Goal: Task Accomplishment & Management: Manage account settings

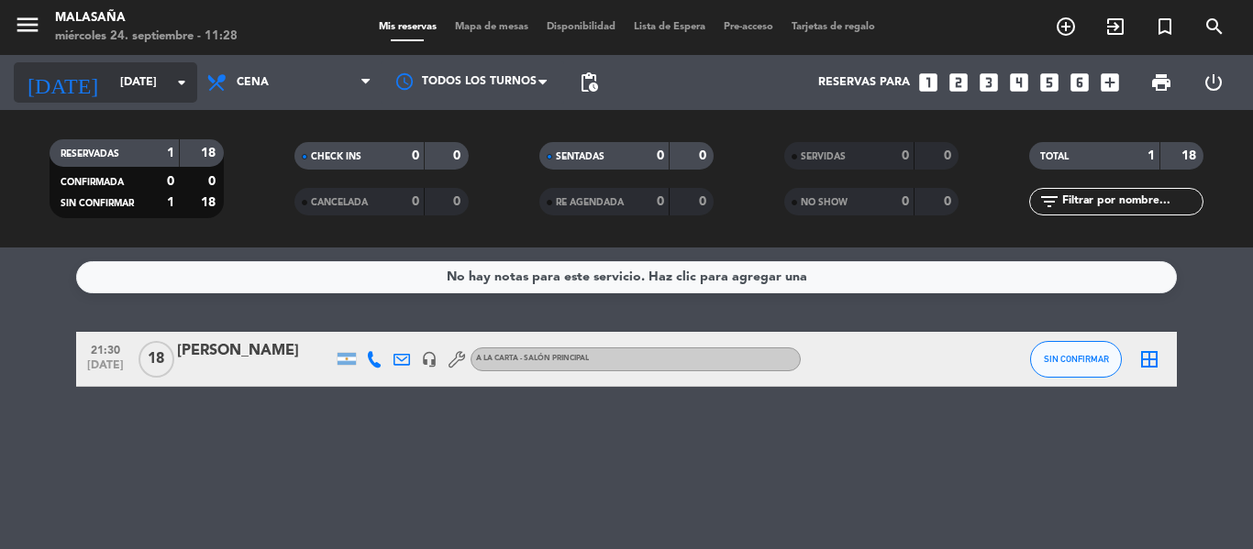
click at [114, 71] on input "[DATE]" at bounding box center [188, 82] width 155 height 31
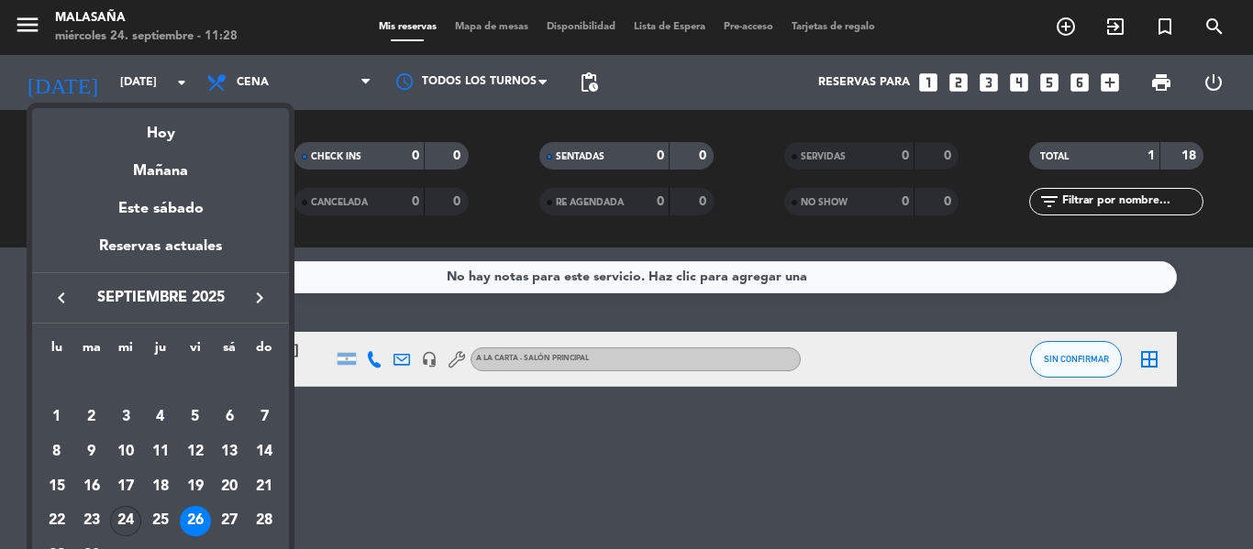
click at [121, 517] on div "24" at bounding box center [125, 521] width 31 height 31
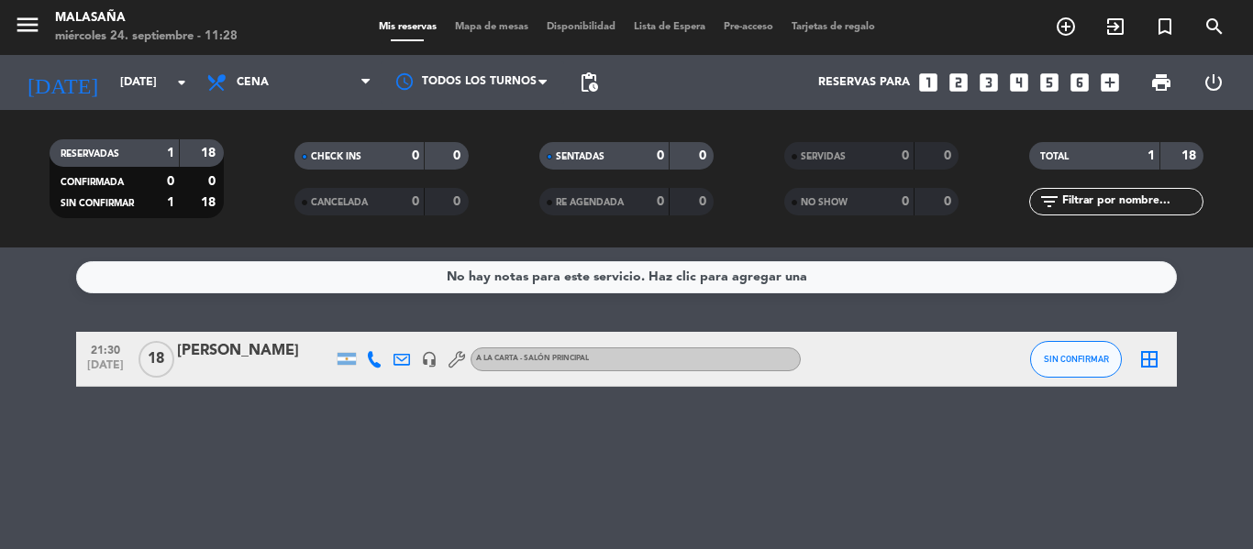
type input "[DATE]"
click at [239, 368] on div at bounding box center [255, 371] width 156 height 15
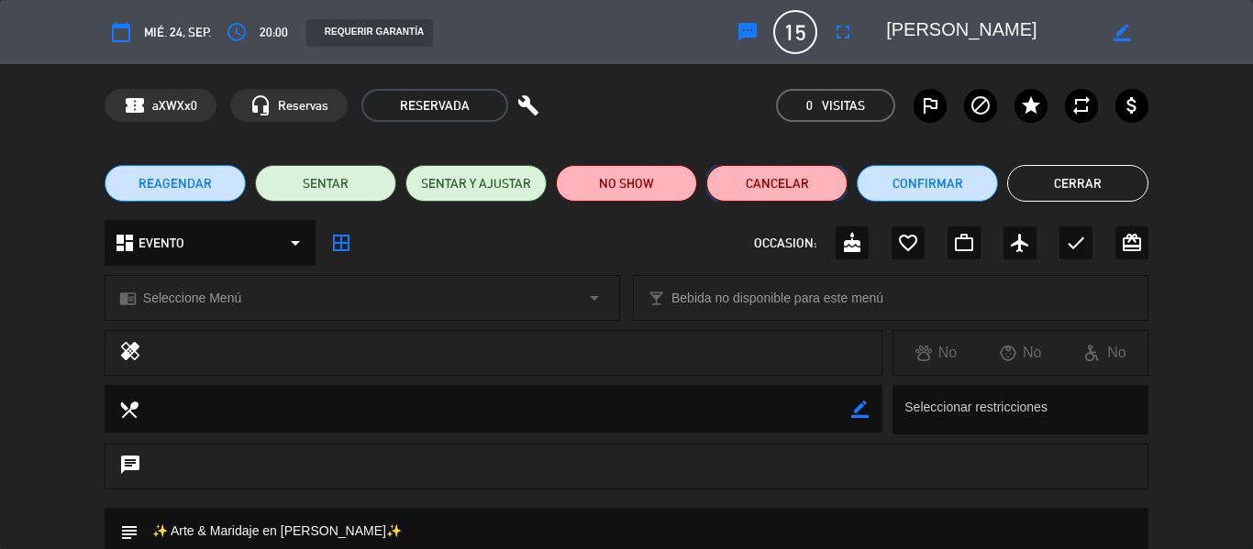
click at [750, 178] on button "Cancelar" at bounding box center [776, 183] width 141 height 37
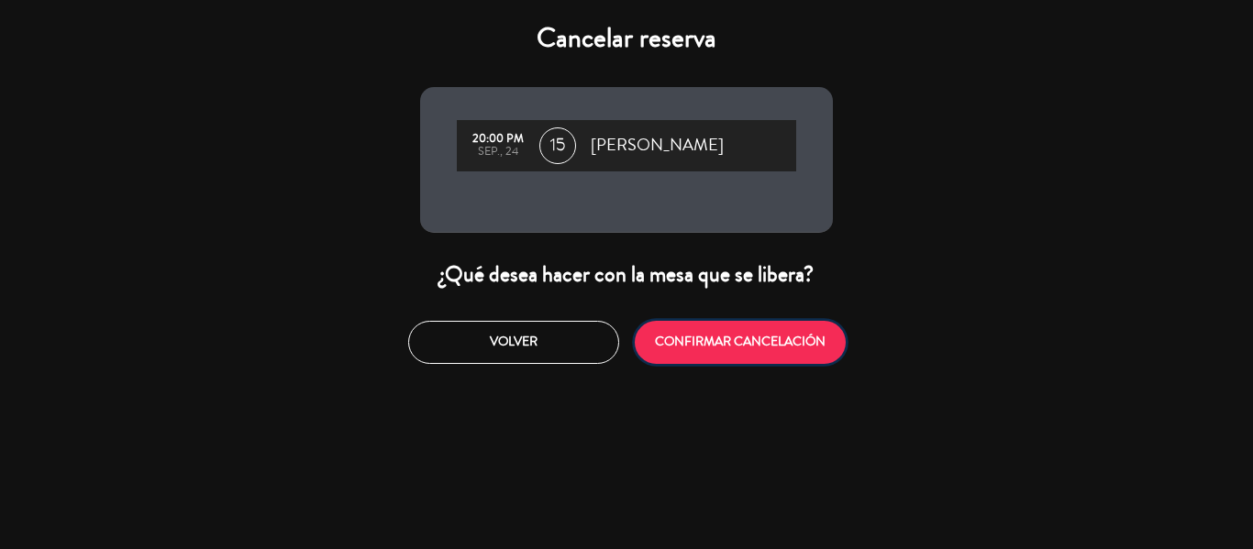
click at [726, 326] on button "CONFIRMAR CANCELACIÓN" at bounding box center [740, 342] width 211 height 43
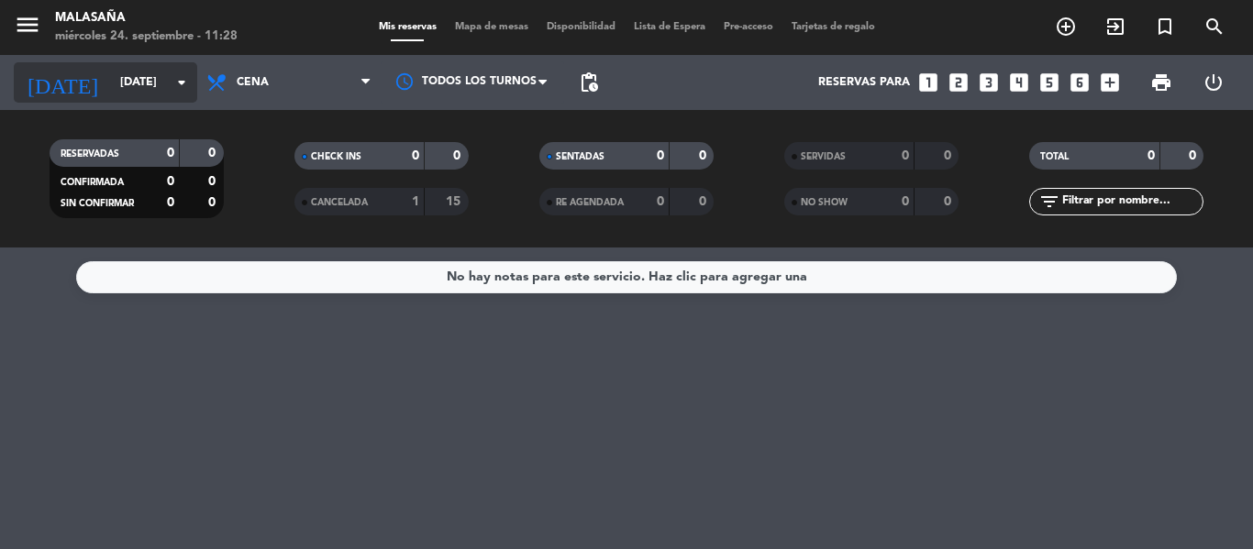
click at [157, 91] on input "[DATE]" at bounding box center [188, 82] width 155 height 31
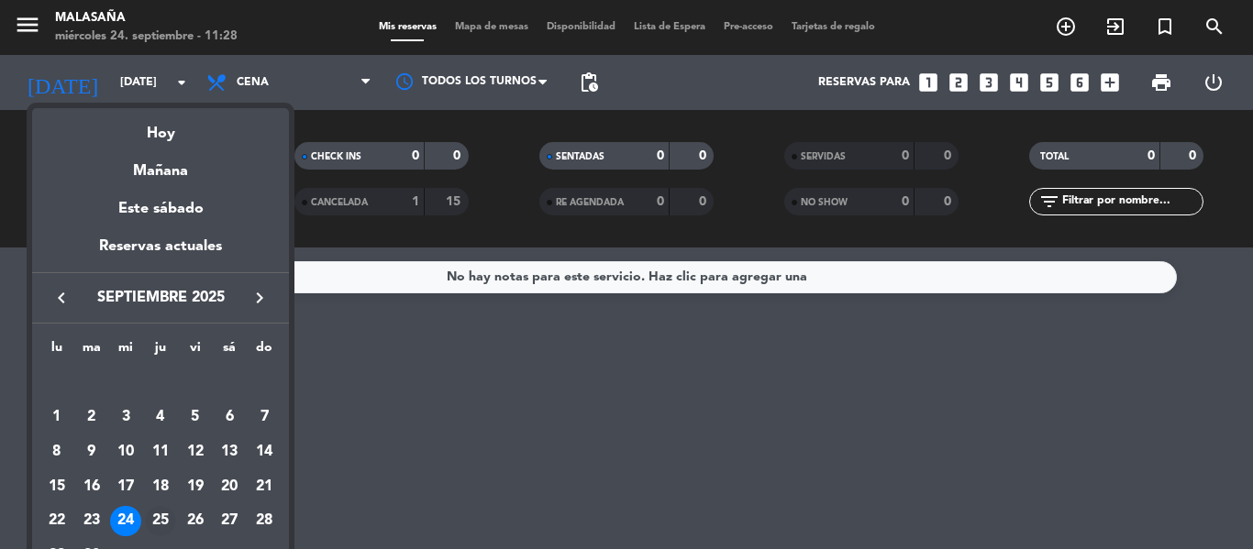
click at [165, 516] on div "25" at bounding box center [160, 521] width 31 height 31
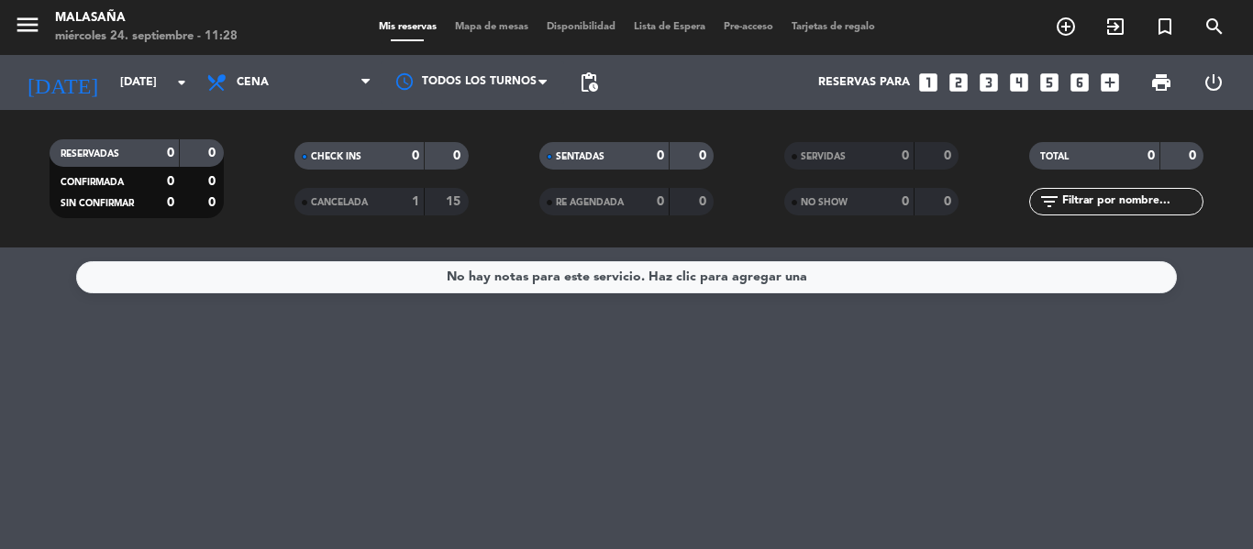
type input "jue. 25 sep."
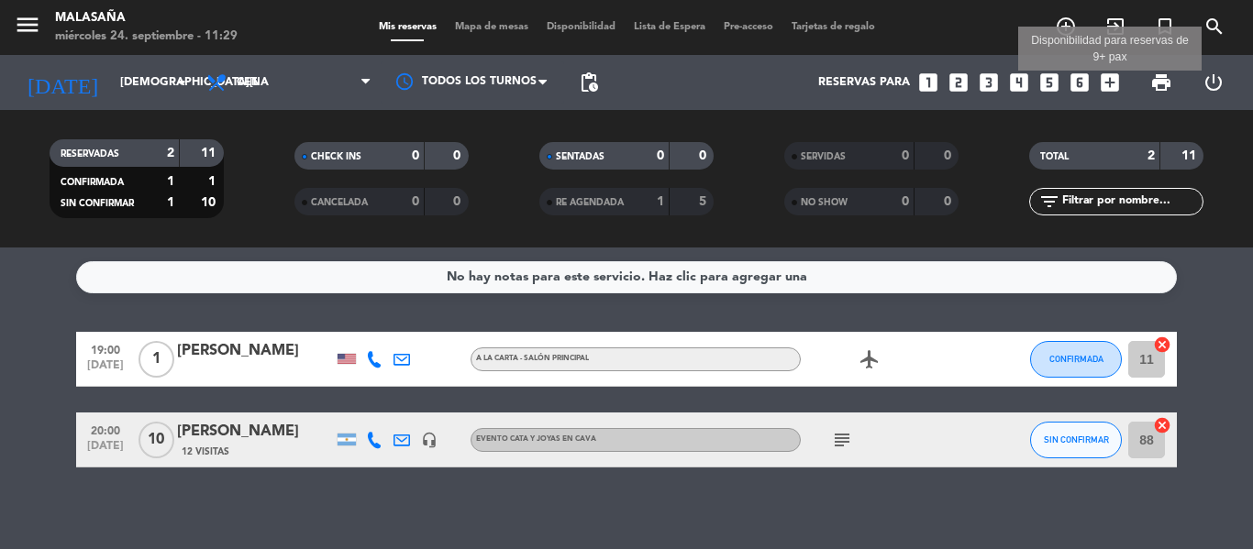
click at [1107, 81] on icon "add_box" at bounding box center [1110, 83] width 24 height 24
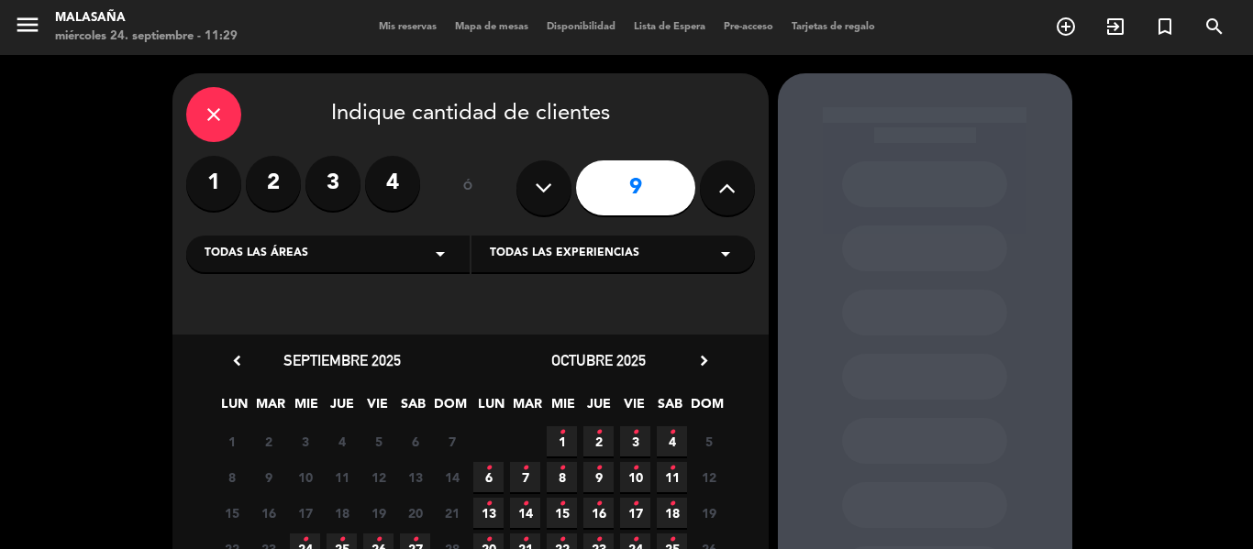
click at [735, 181] on icon at bounding box center [726, 188] width 17 height 28
type input "10"
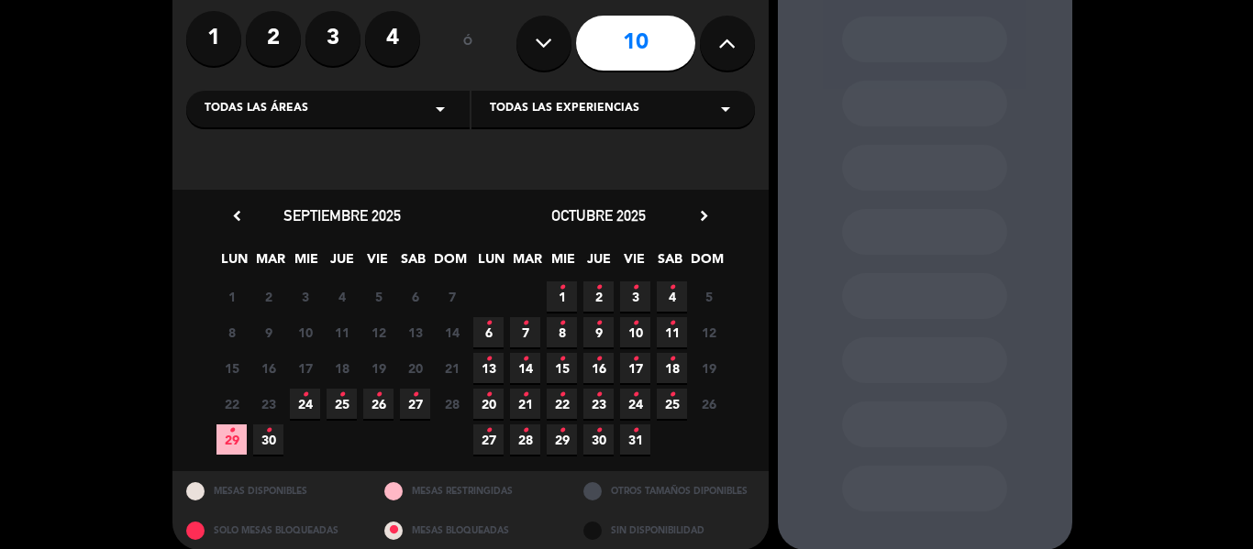
scroll to position [159, 0]
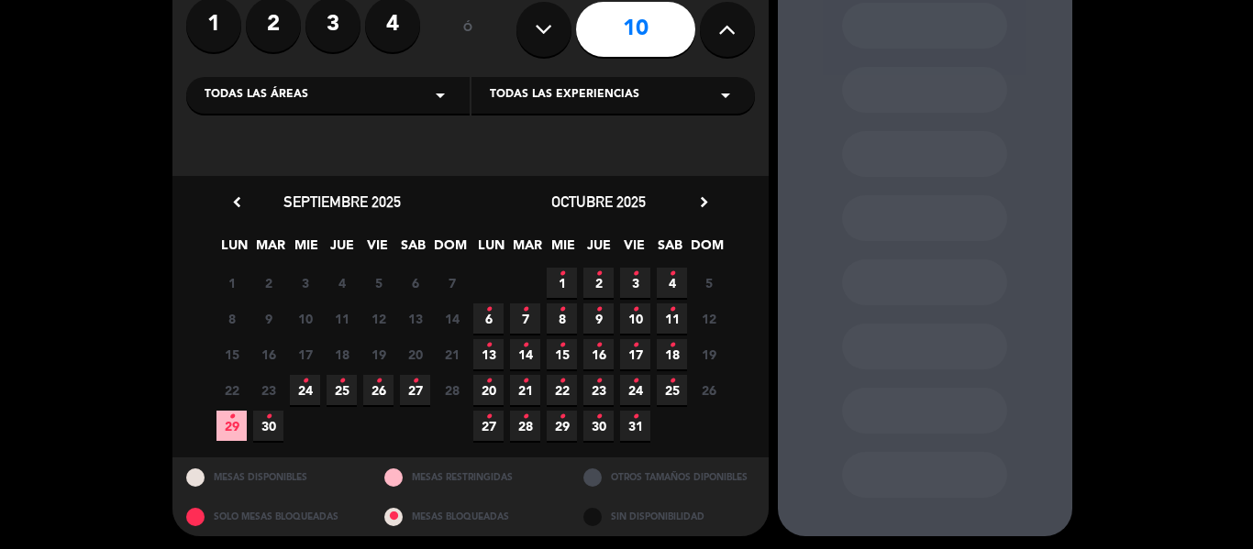
click at [598, 359] on icon "•" at bounding box center [598, 345] width 6 height 29
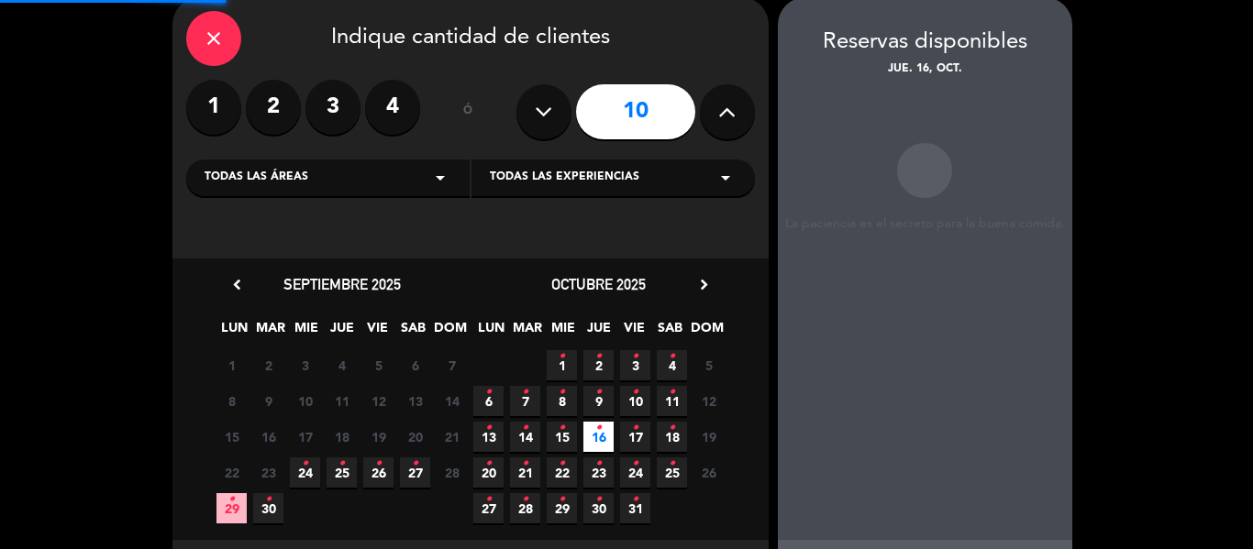
scroll to position [73, 0]
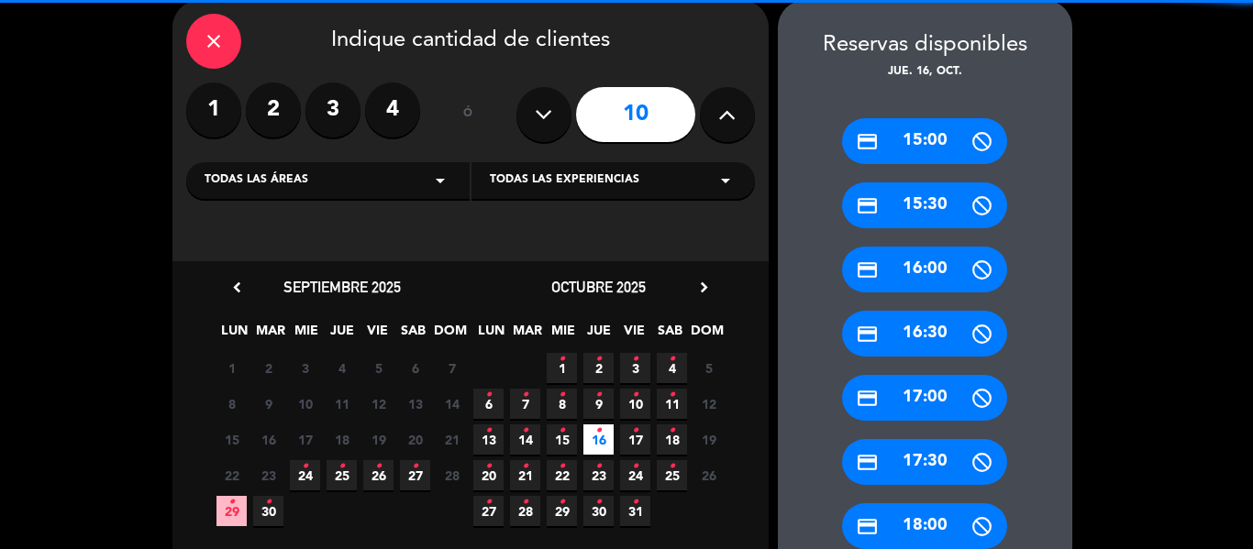
click at [379, 180] on div "Todas las áreas arrow_drop_down" at bounding box center [327, 180] width 283 height 37
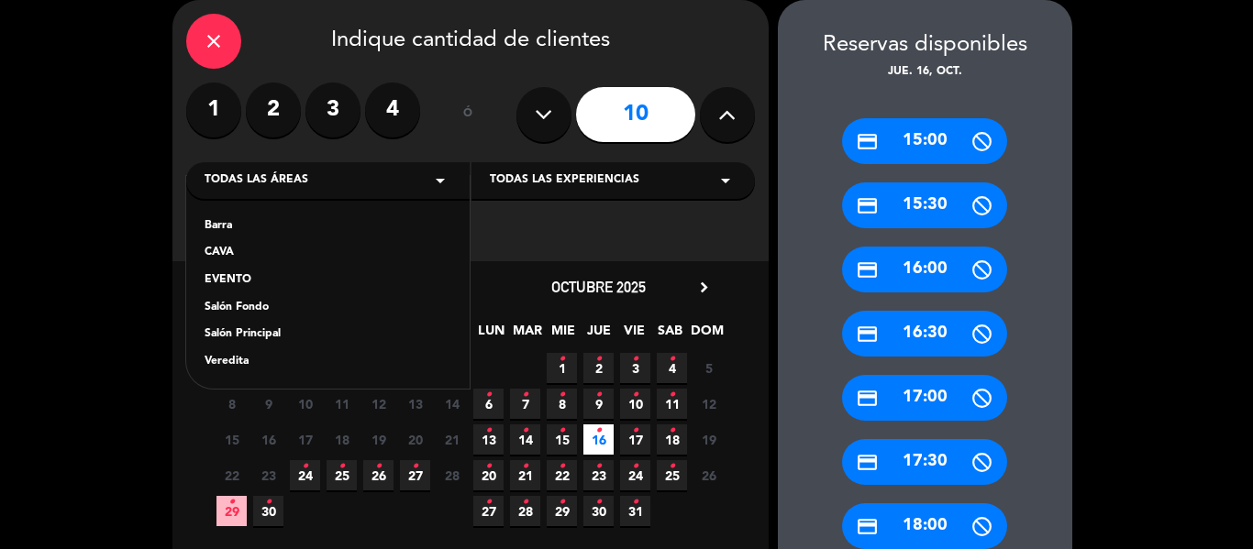
click at [218, 251] on div "CAVA" at bounding box center [328, 253] width 247 height 18
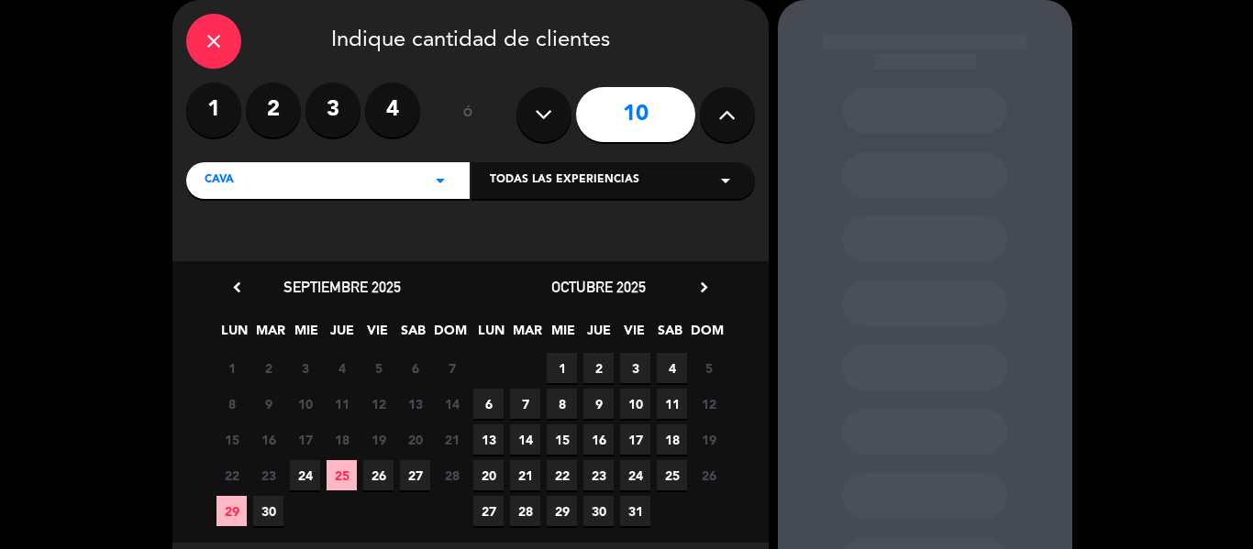
click at [596, 442] on span "16" at bounding box center [598, 440] width 30 height 30
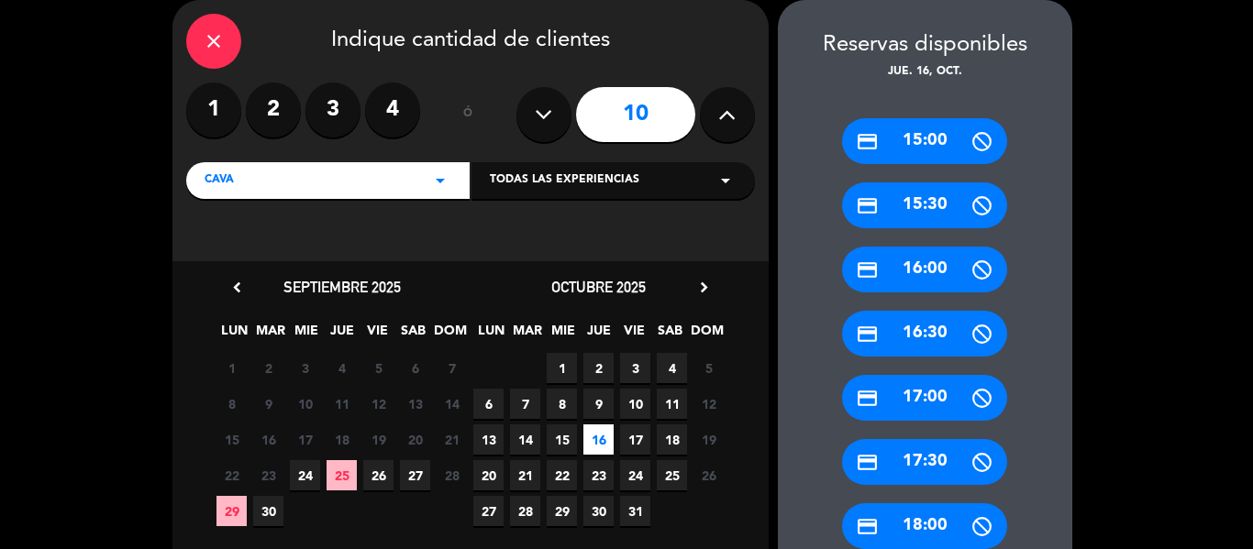
click at [655, 187] on div "Todas las experiencias arrow_drop_down" at bounding box center [612, 180] width 283 height 37
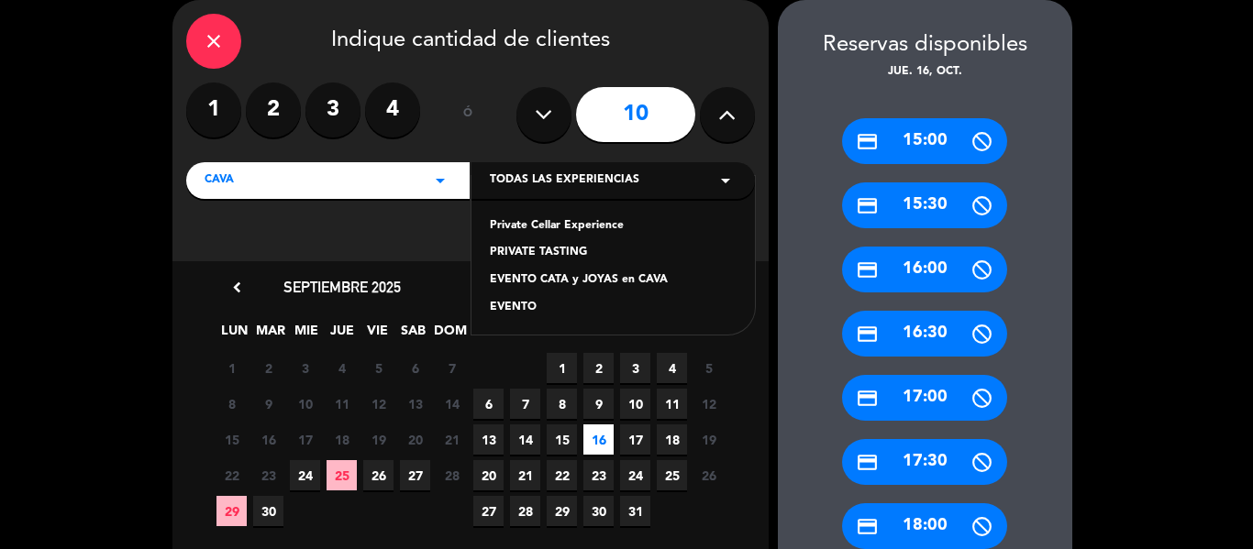
click at [621, 282] on div "EVENTO CATA y JOYAS en CAVA" at bounding box center [613, 281] width 247 height 18
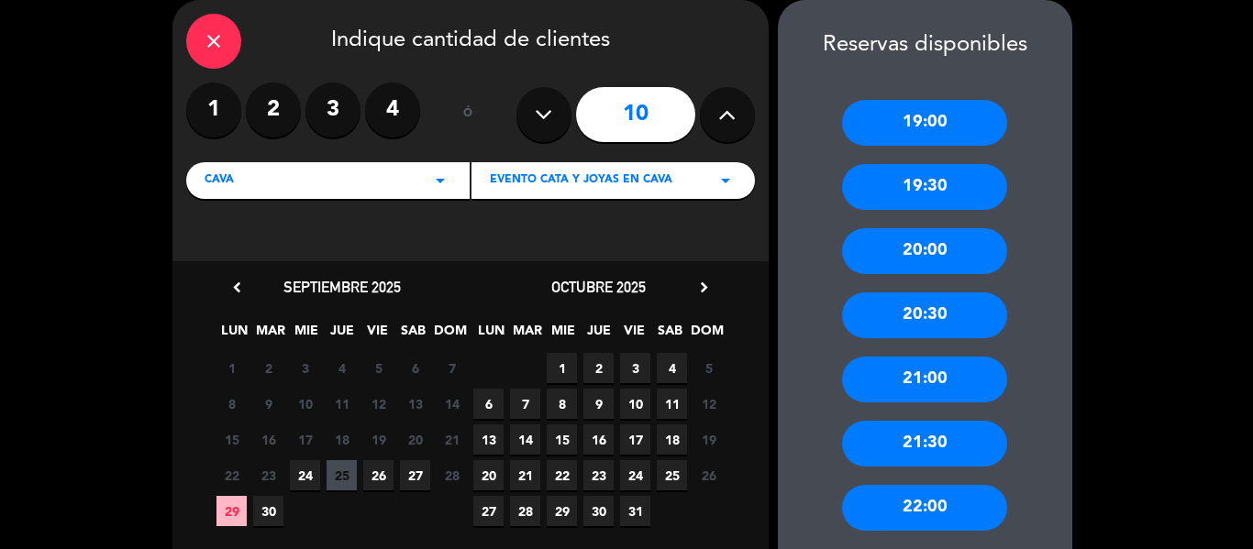
click at [595, 439] on span "16" at bounding box center [598, 440] width 30 height 30
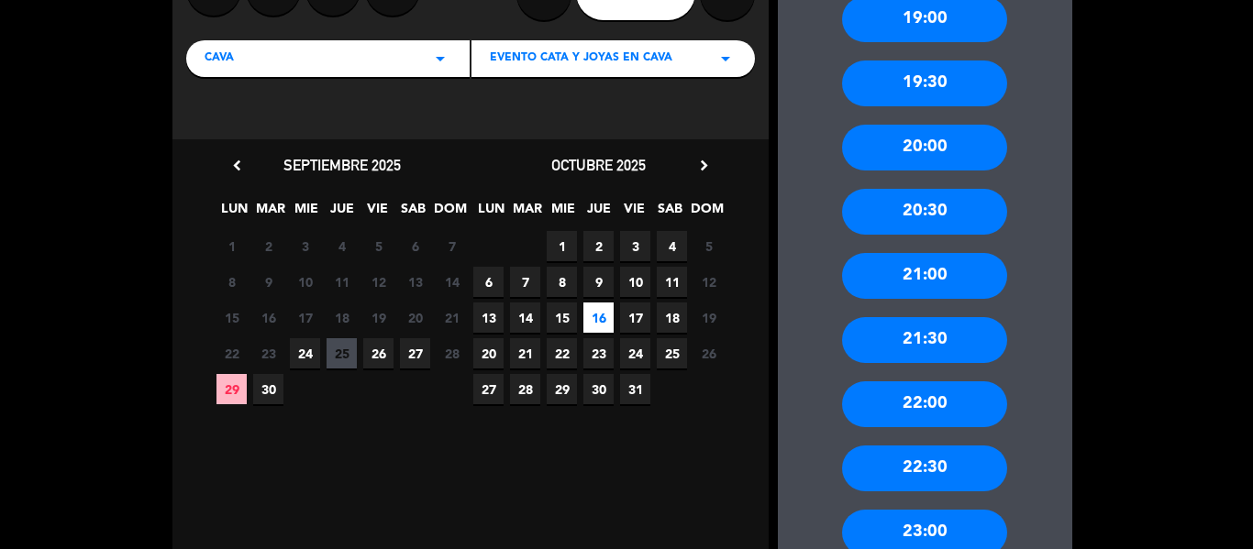
scroll to position [196, 0]
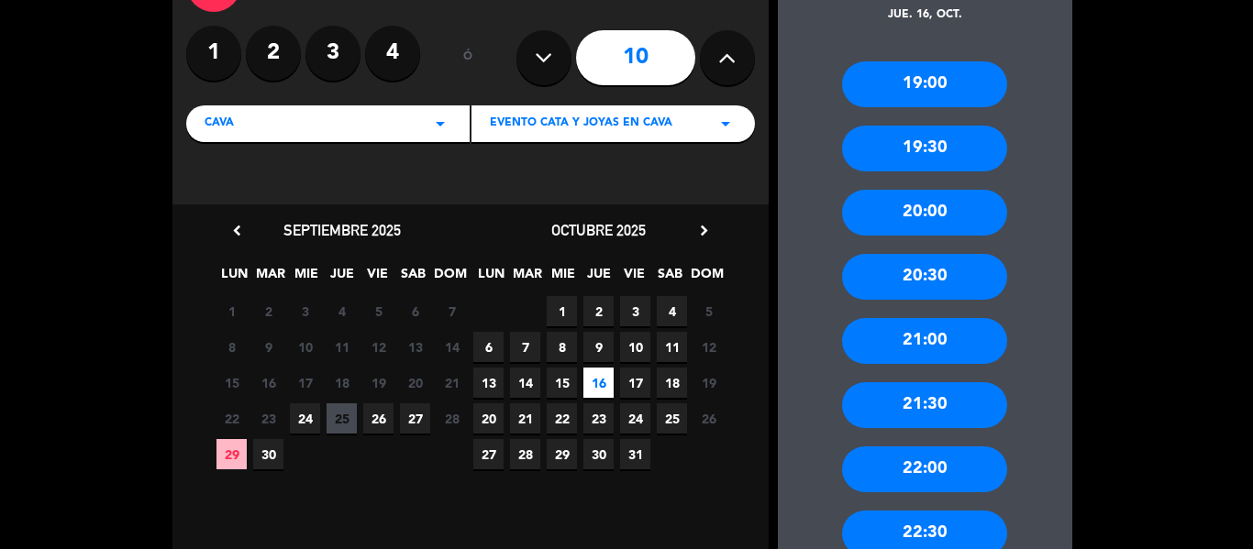
click at [929, 225] on div "20:00" at bounding box center [924, 213] width 165 height 46
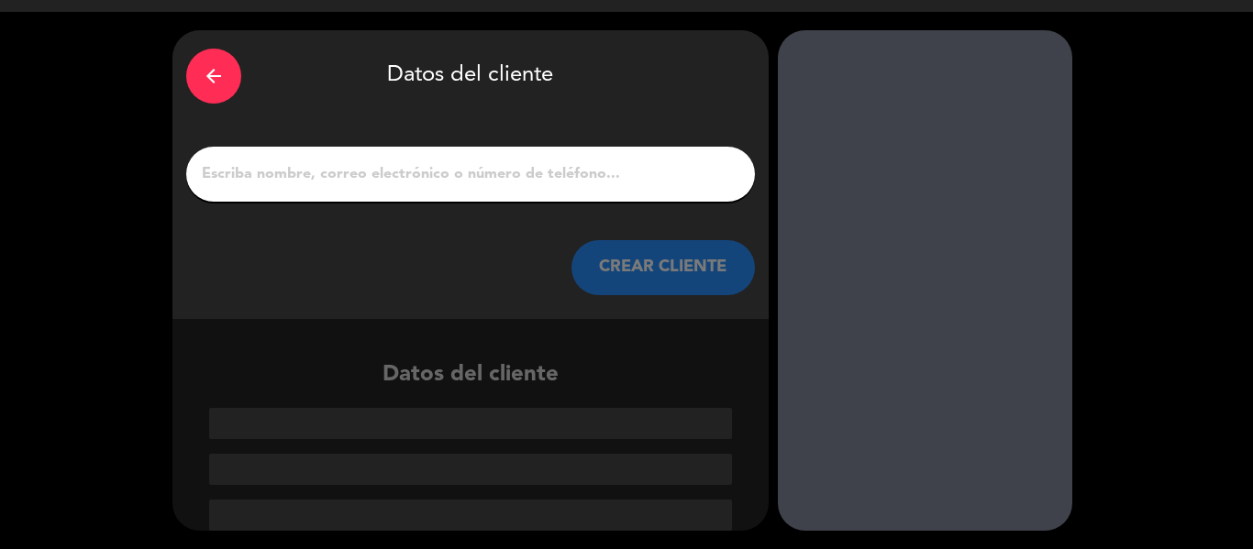
click at [503, 174] on input "1" at bounding box center [470, 174] width 541 height 26
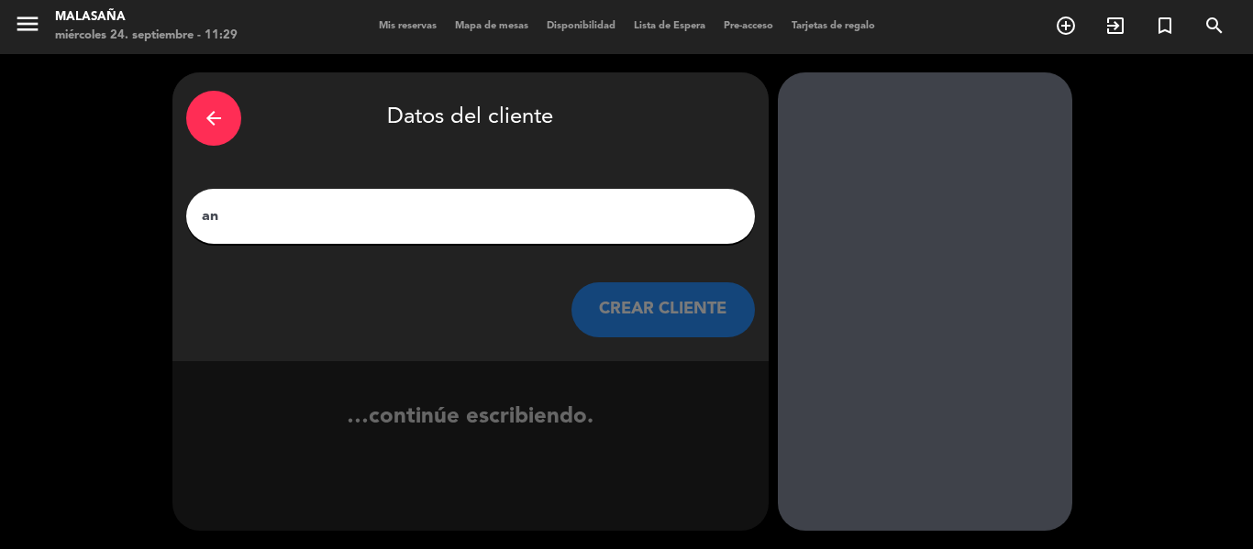
type input "a"
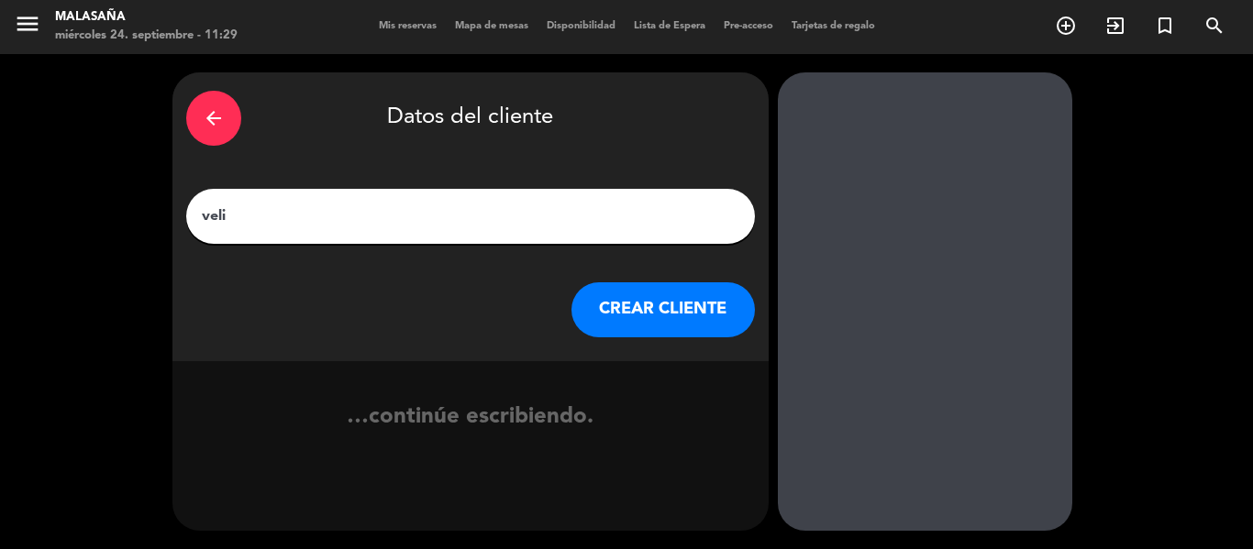
scroll to position [43, 0]
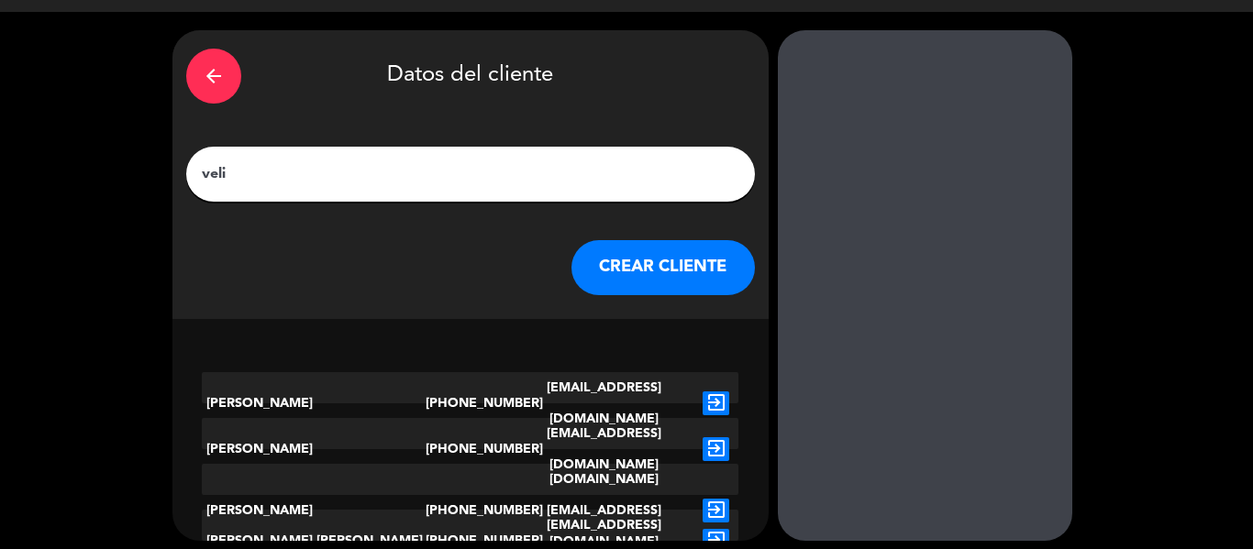
type input "veli"
click at [712, 438] on icon "exit_to_app" at bounding box center [716, 450] width 27 height 24
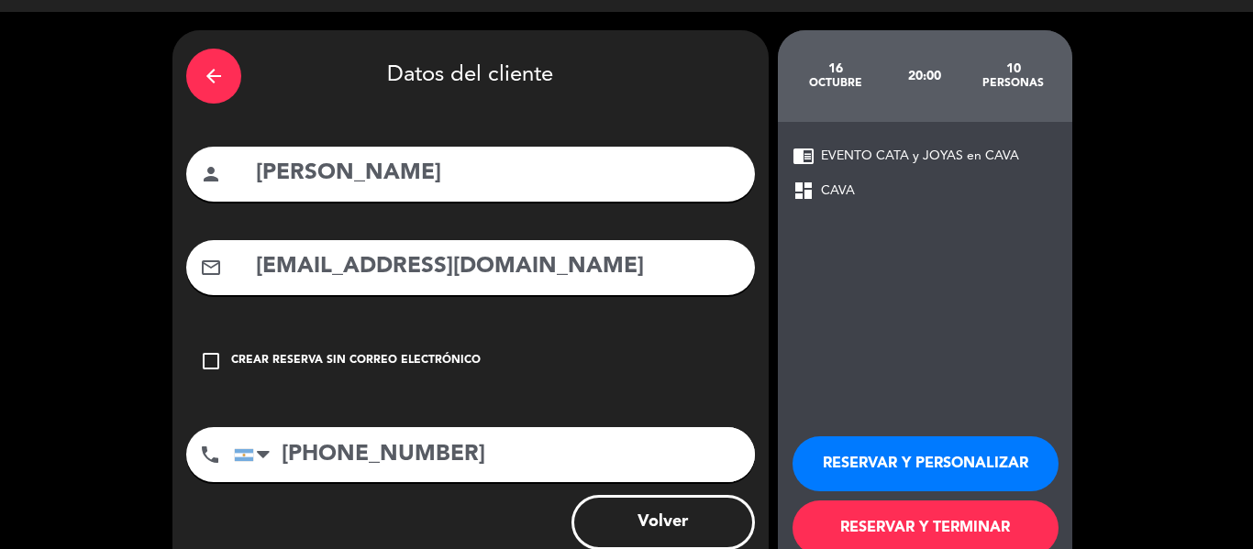
click at [944, 467] on button "RESERVAR Y PERSONALIZAR" at bounding box center [926, 464] width 266 height 55
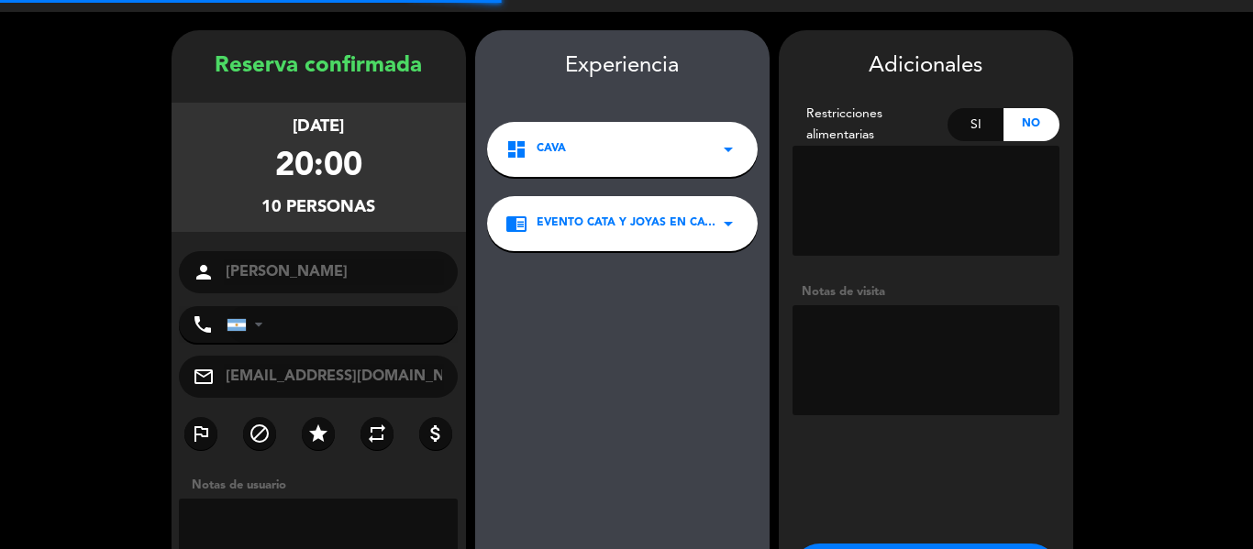
type input "+541151751324"
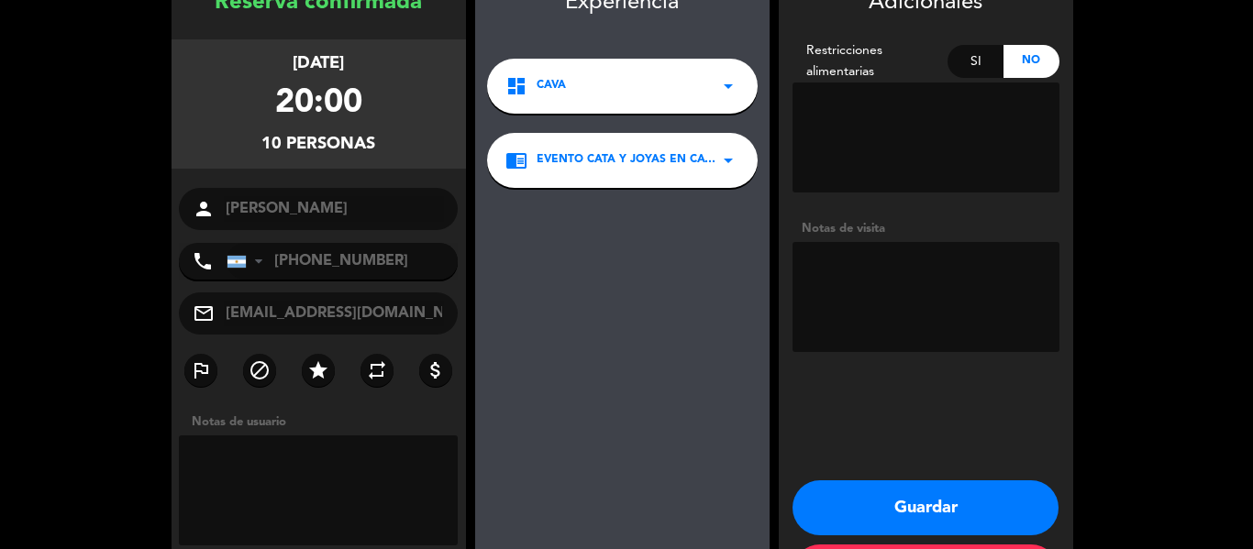
scroll to position [107, 0]
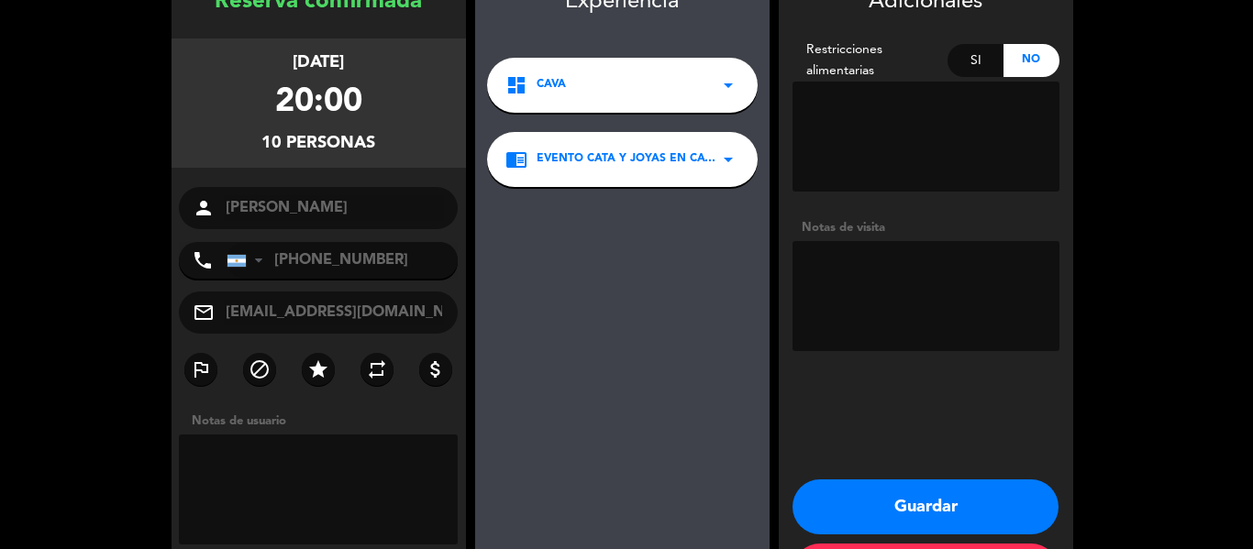
click at [934, 507] on button "Guardar" at bounding box center [926, 507] width 266 height 55
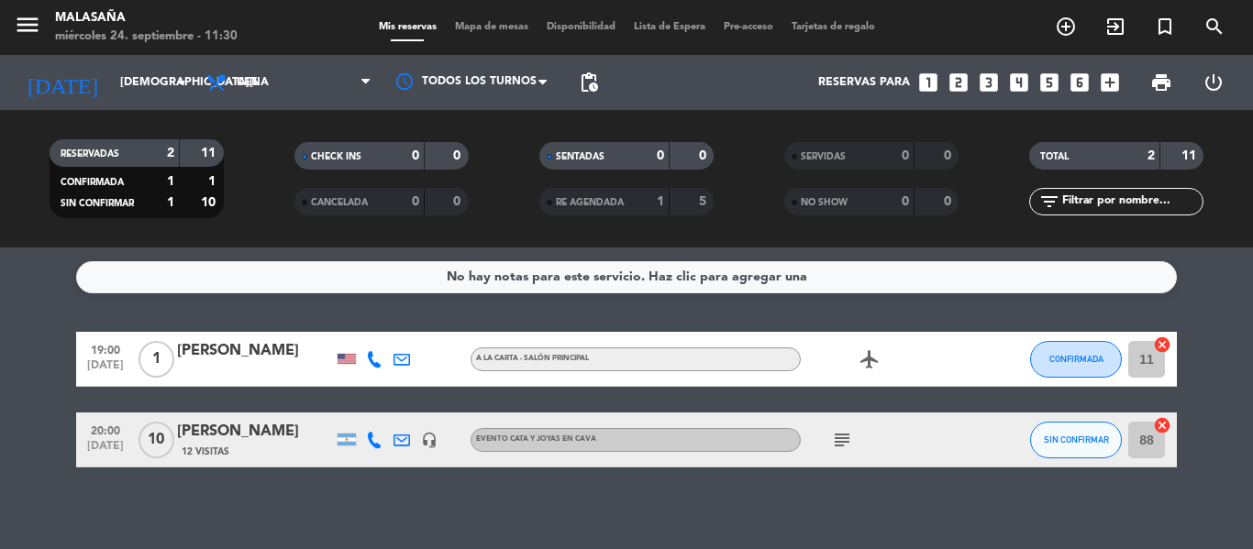
scroll to position [10, 0]
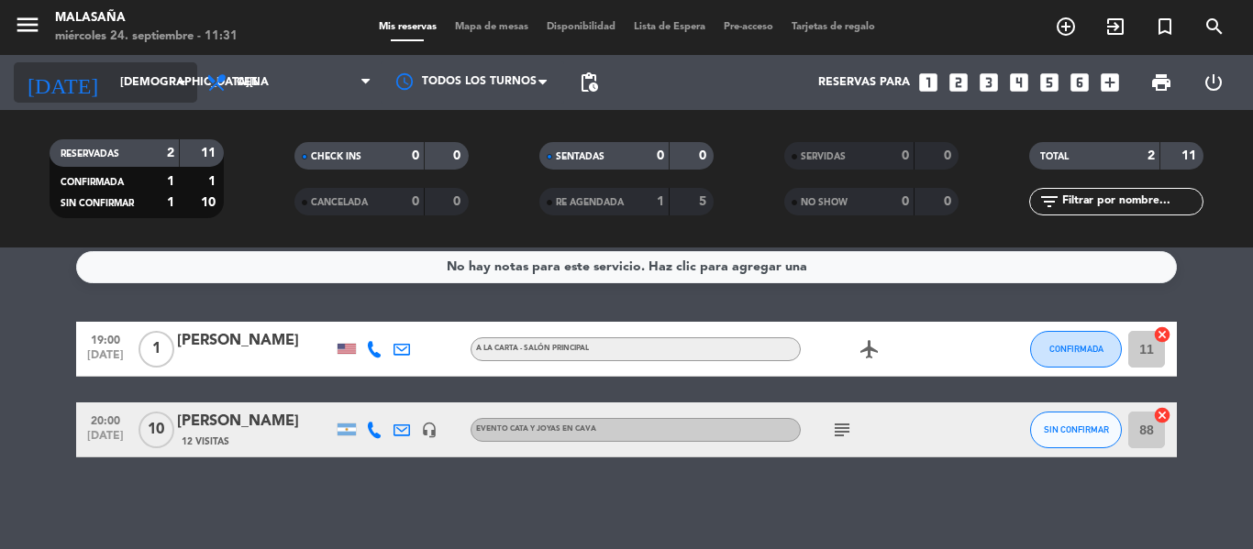
click at [148, 78] on input "jue. 25 sep." at bounding box center [188, 82] width 155 height 31
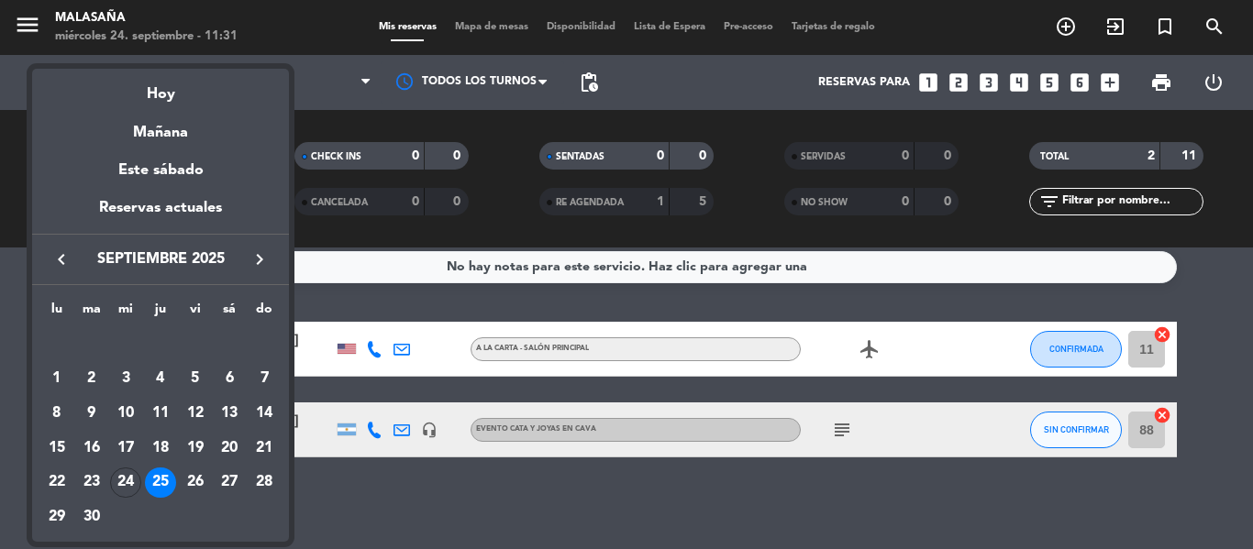
click at [349, 493] on div at bounding box center [626, 274] width 1253 height 549
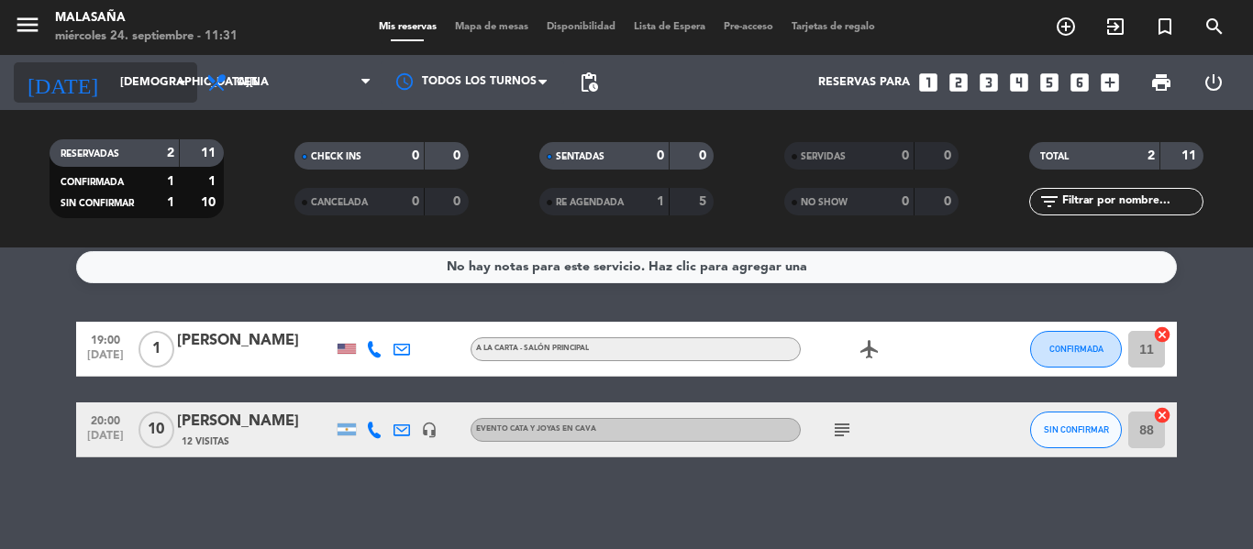
click at [148, 89] on input "jue. 25 sep." at bounding box center [188, 82] width 155 height 31
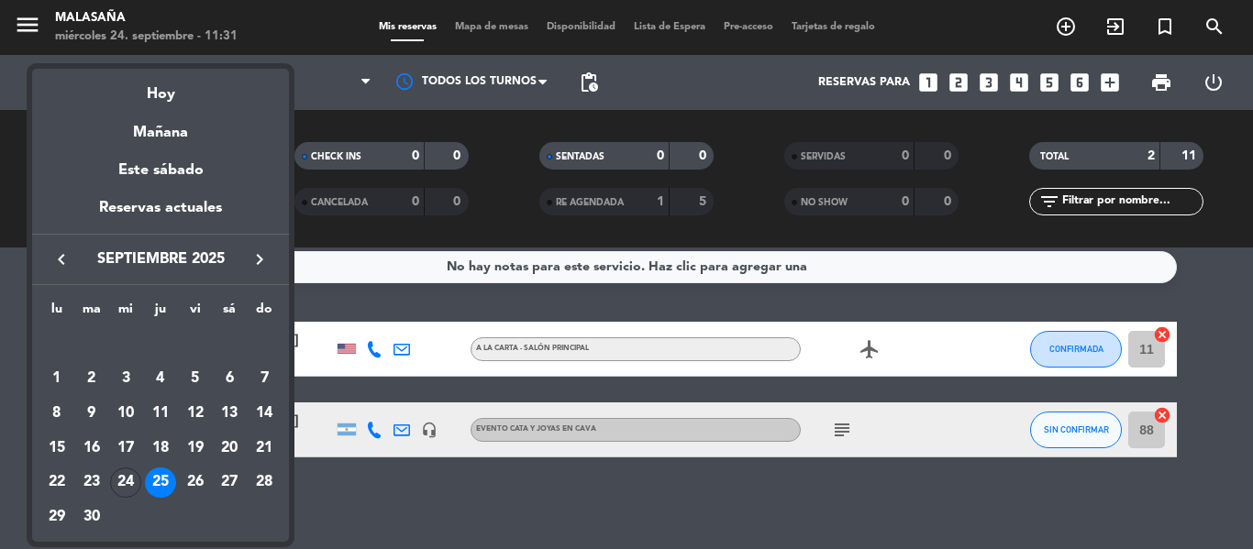
click at [327, 504] on div at bounding box center [626, 274] width 1253 height 549
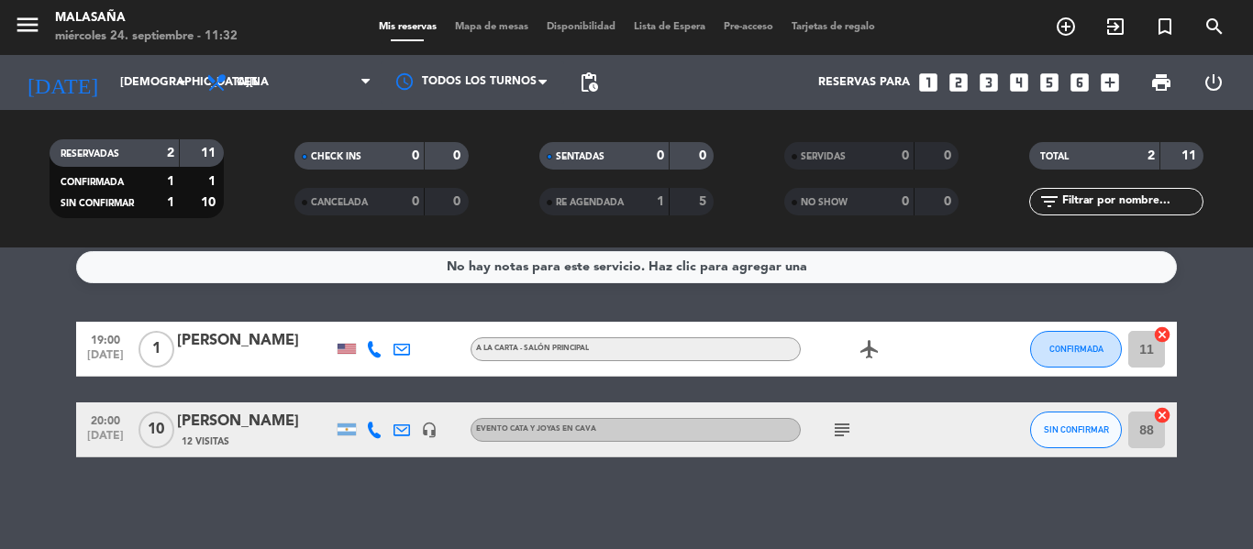
click at [280, 439] on div "12 Visitas" at bounding box center [255, 442] width 156 height 16
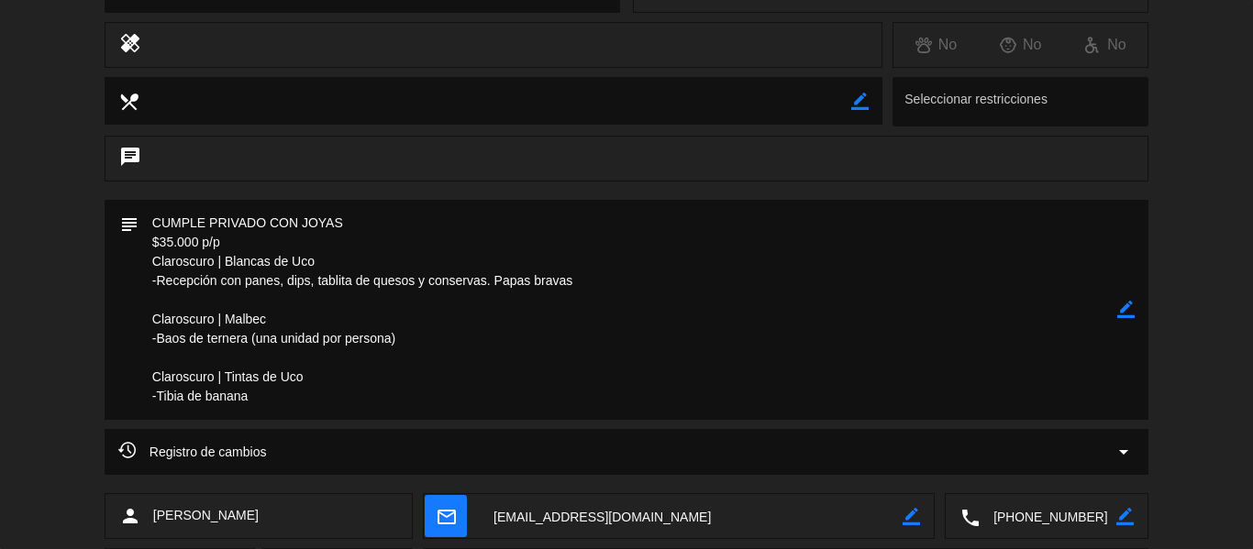
scroll to position [309, 0]
click at [1130, 303] on icon "border_color" at bounding box center [1125, 308] width 17 height 17
drag, startPoint x: 261, startPoint y: 408, endPoint x: 160, endPoint y: 405, distance: 101.0
click at [160, 405] on textarea at bounding box center [628, 309] width 979 height 220
type textarea "CUMPLE PRIVADO CON JOYAS $35.000 p/p Claroscuro | Blancas de Uco -Recepción con…"
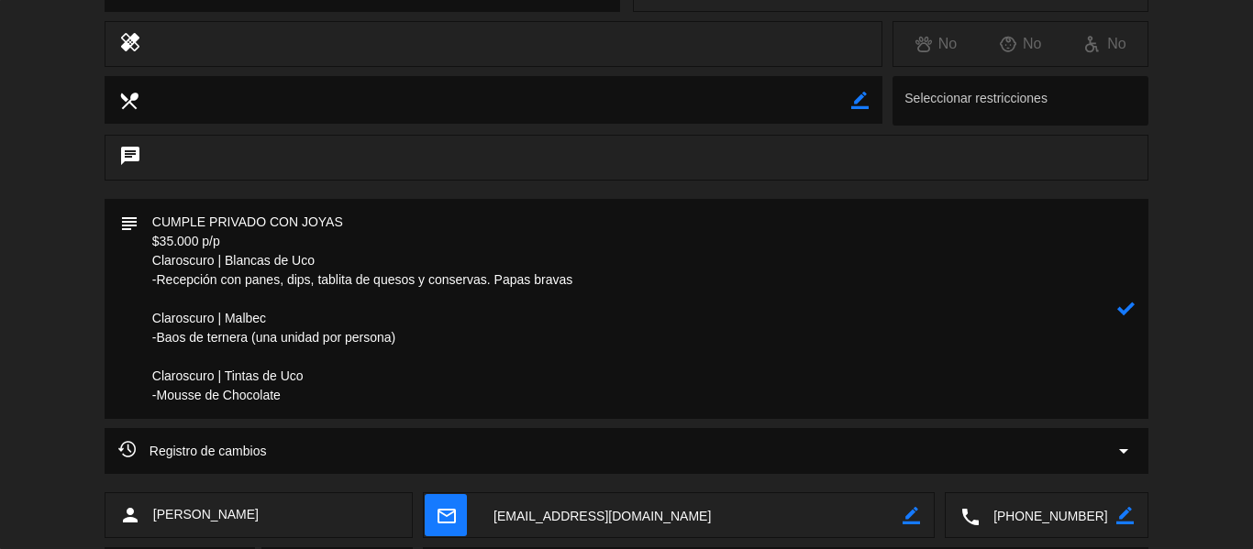
click at [1125, 310] on icon at bounding box center [1125, 308] width 17 height 17
drag, startPoint x: 315, startPoint y: 392, endPoint x: 148, endPoint y: 269, distance: 207.3
click at [148, 269] on textarea at bounding box center [628, 309] width 979 height 220
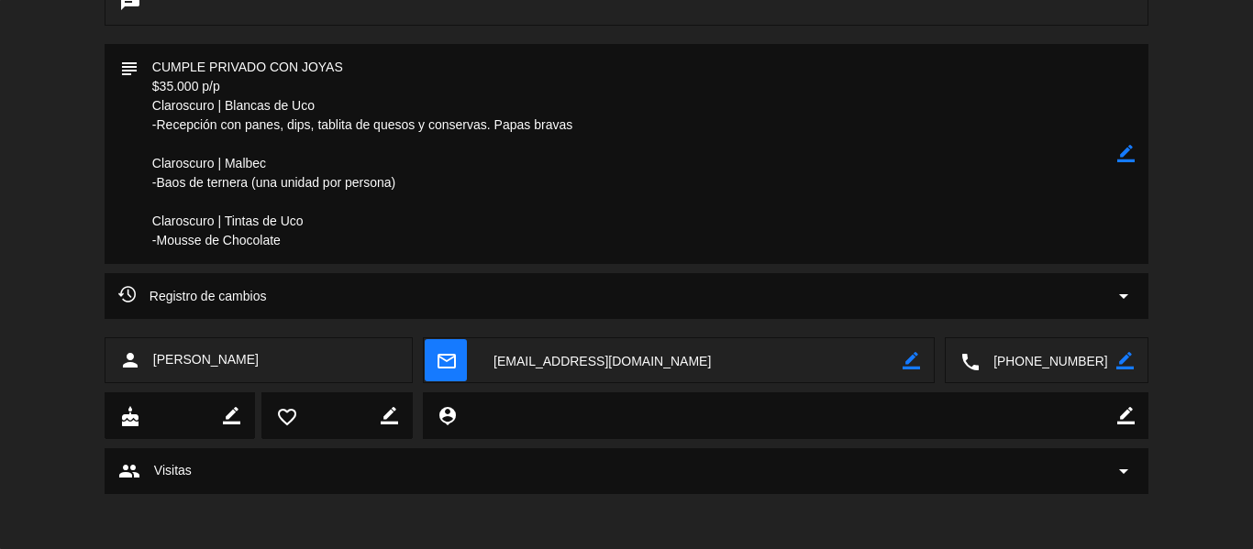
scroll to position [0, 0]
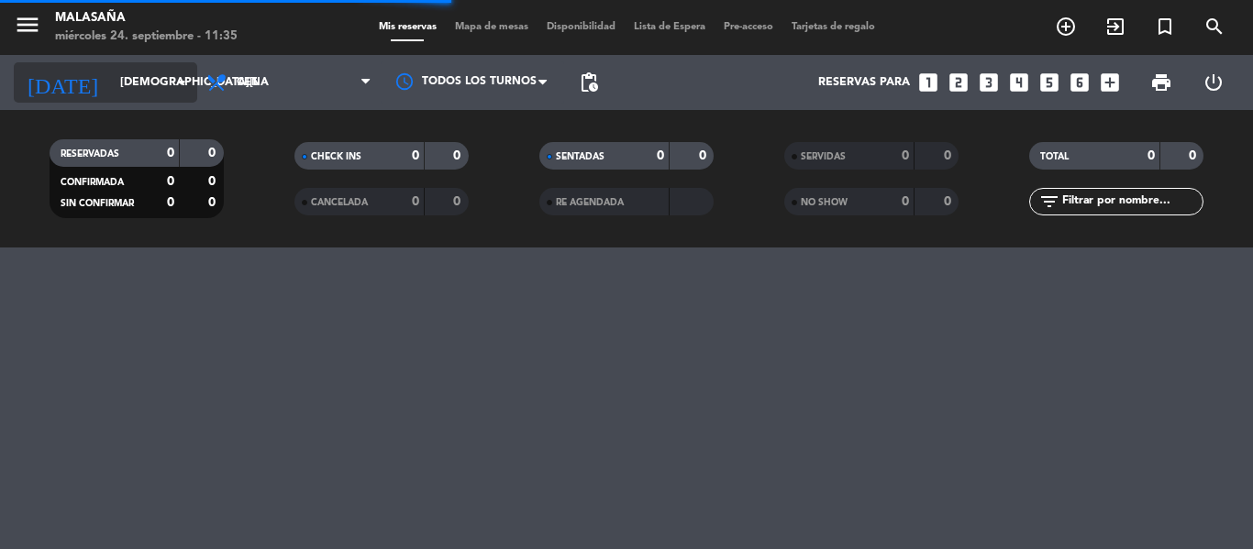
click at [154, 72] on input "jue. 25 sep." at bounding box center [188, 82] width 155 height 31
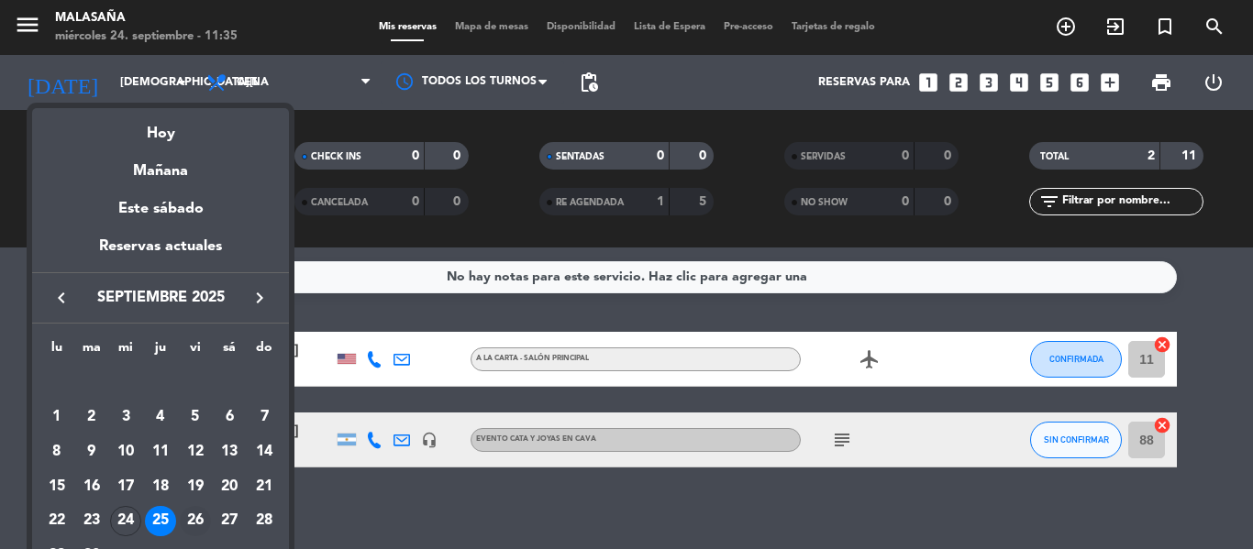
click at [193, 527] on div "26" at bounding box center [195, 521] width 31 height 31
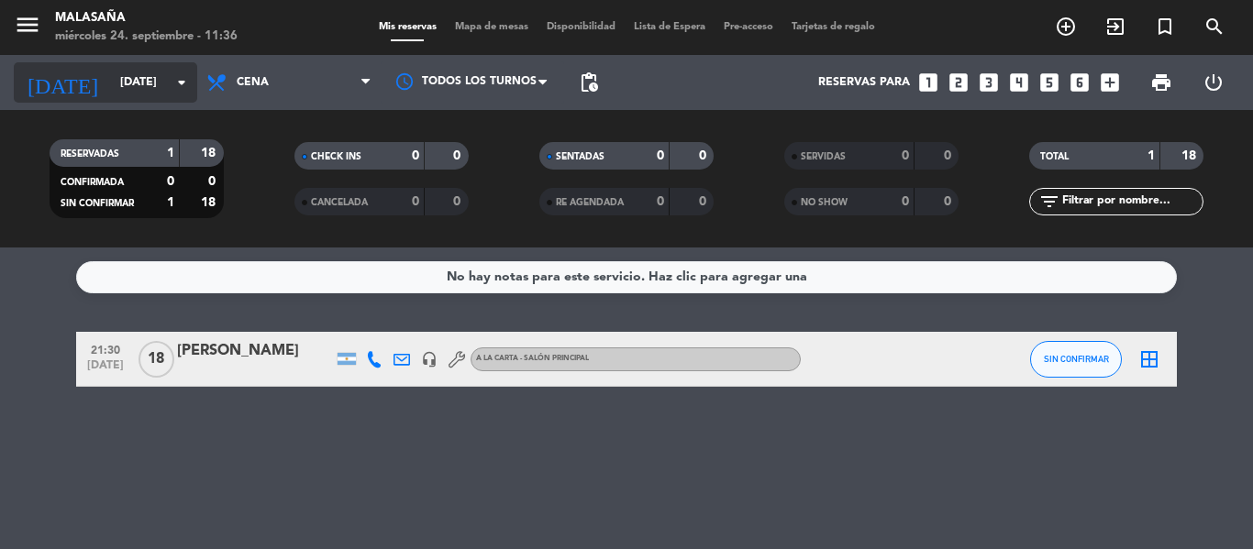
click at [142, 70] on input "[DATE]" at bounding box center [188, 82] width 155 height 31
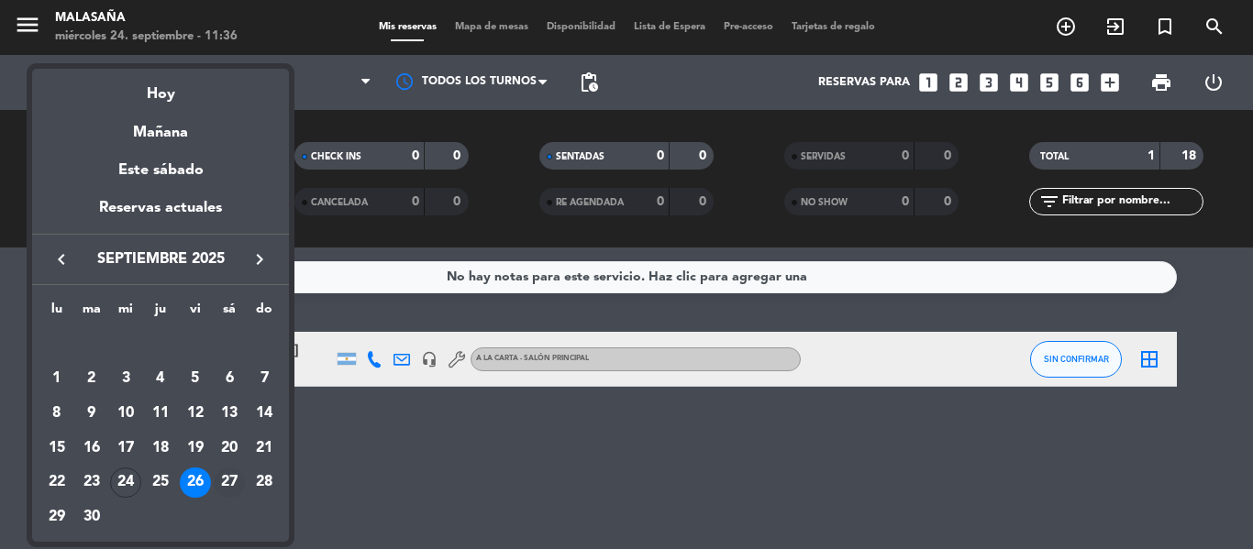
click at [227, 476] on div "27" at bounding box center [229, 483] width 31 height 31
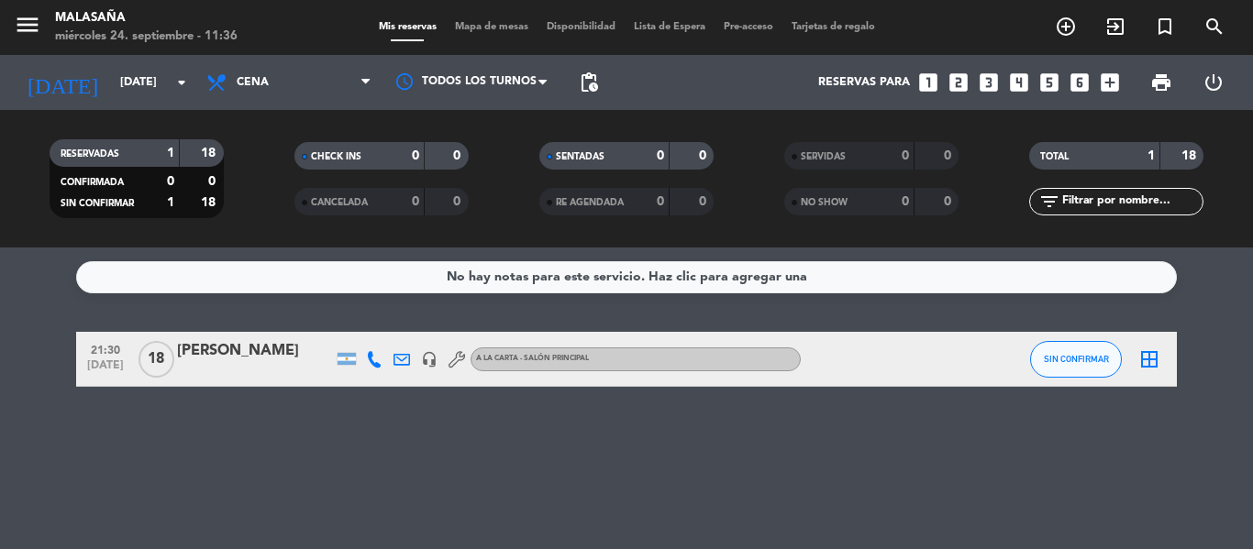
type input "sáb. 27 sep."
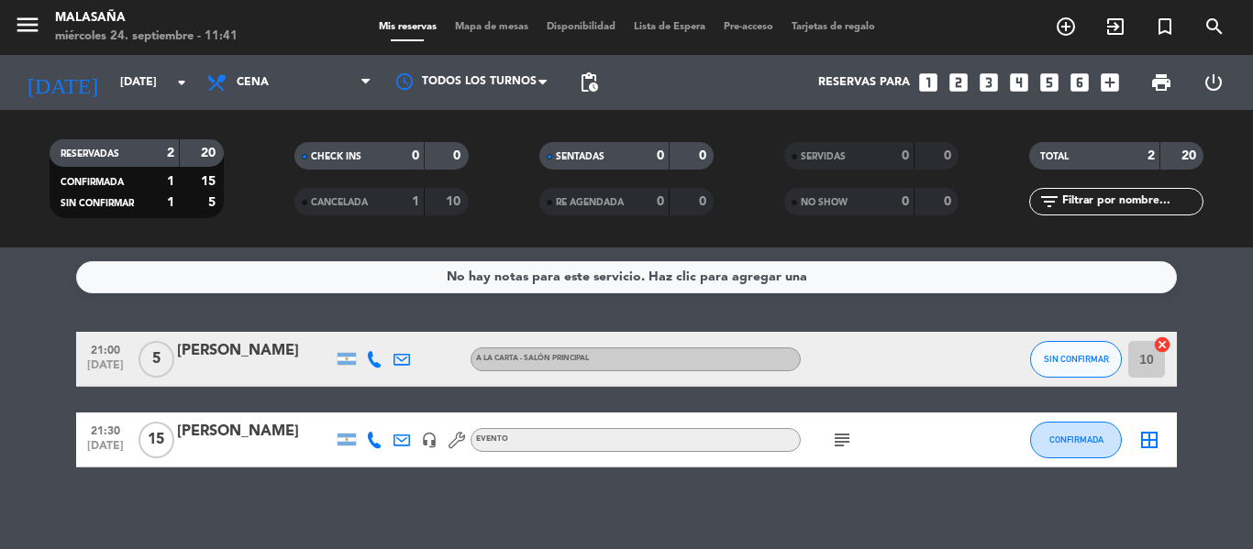
click at [261, 441] on div "Soledad Sanabria" at bounding box center [255, 432] width 156 height 24
